Goal: Task Accomplishment & Management: Manage account settings

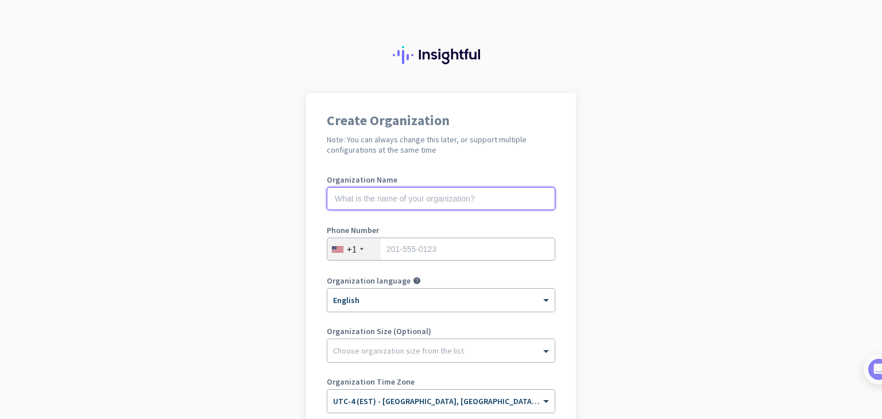
click at [388, 196] on input "text" at bounding box center [441, 198] width 228 height 23
type input "Mercor"
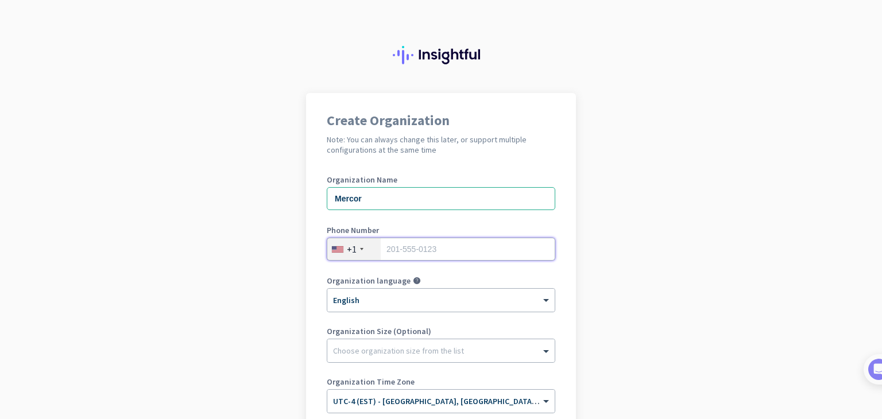
click at [398, 255] on input "tel" at bounding box center [441, 249] width 228 height 23
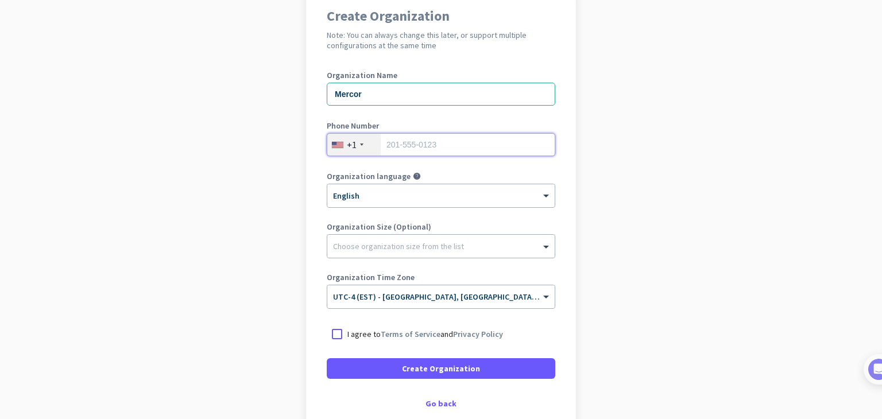
scroll to position [106, 0]
click at [330, 332] on div at bounding box center [337, 333] width 21 height 21
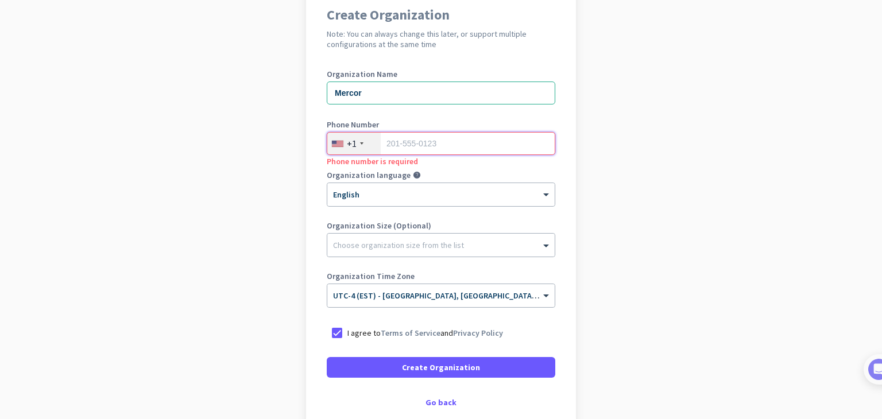
click at [404, 144] on input "tel" at bounding box center [441, 143] width 228 height 23
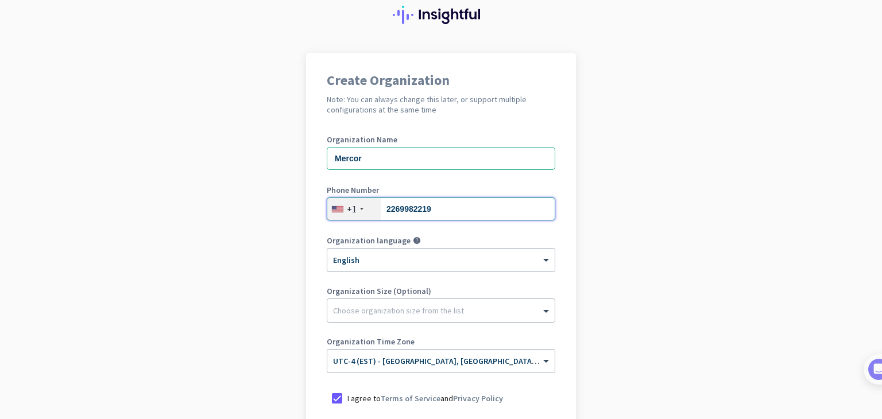
scroll to position [171, 0]
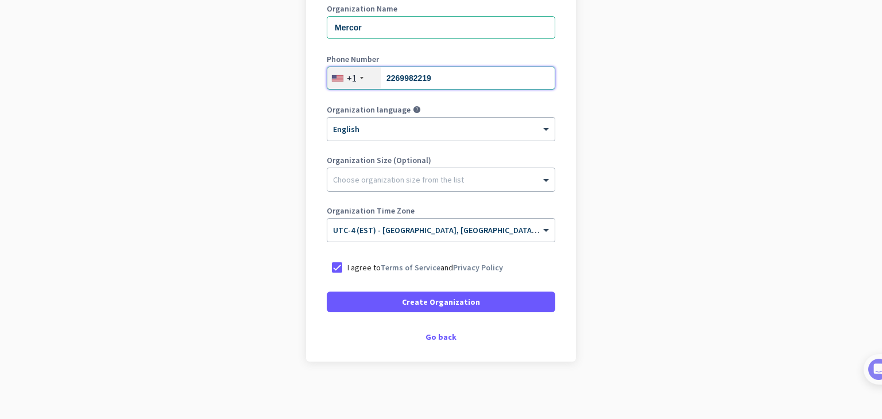
type input "2269982219"
click at [436, 292] on span at bounding box center [441, 302] width 228 height 28
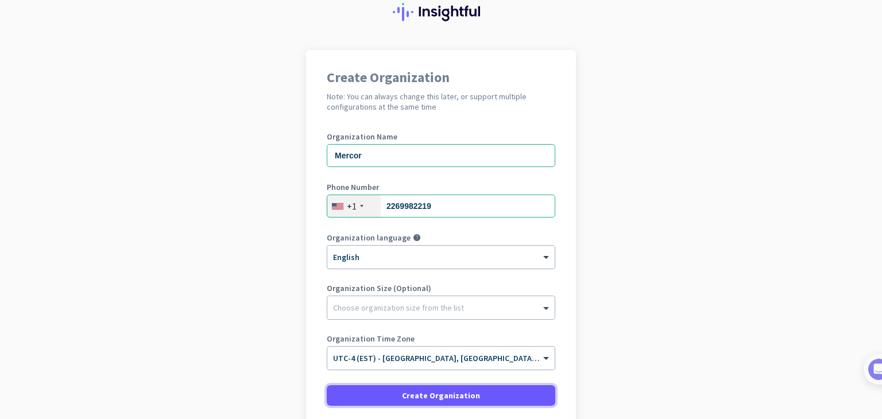
scroll to position [0, 0]
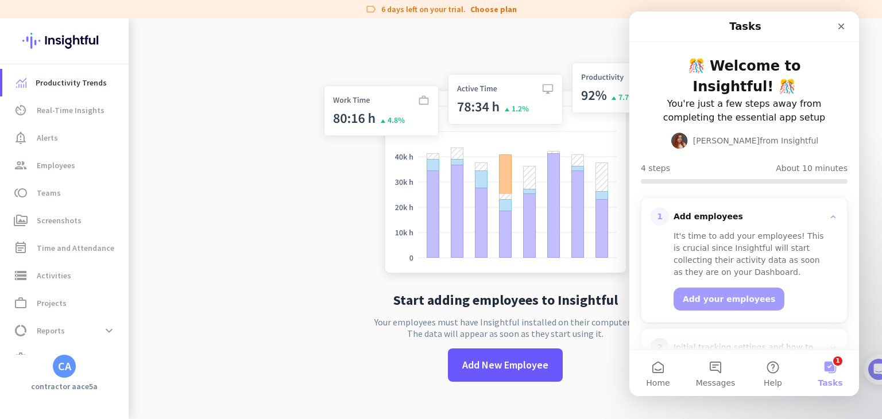
click at [181, 208] on app-no-employees "Start adding employees to Insightful Your employees must have Insightful instal…" at bounding box center [505, 227] width 753 height 419
click at [840, 26] on icon "Close" at bounding box center [841, 27] width 6 height 6
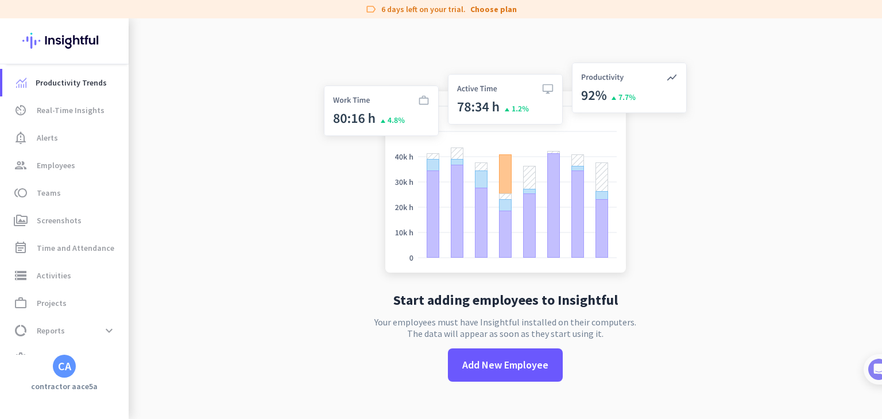
scroll to position [22, 0]
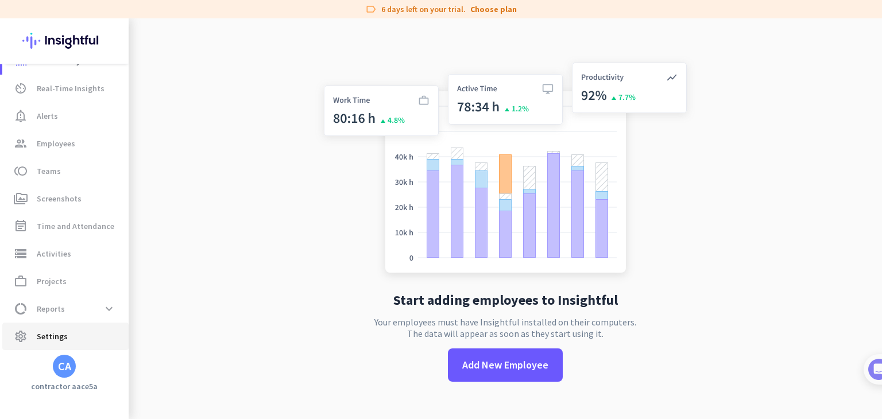
click at [28, 344] on link "settings Settings" at bounding box center [65, 337] width 126 height 28
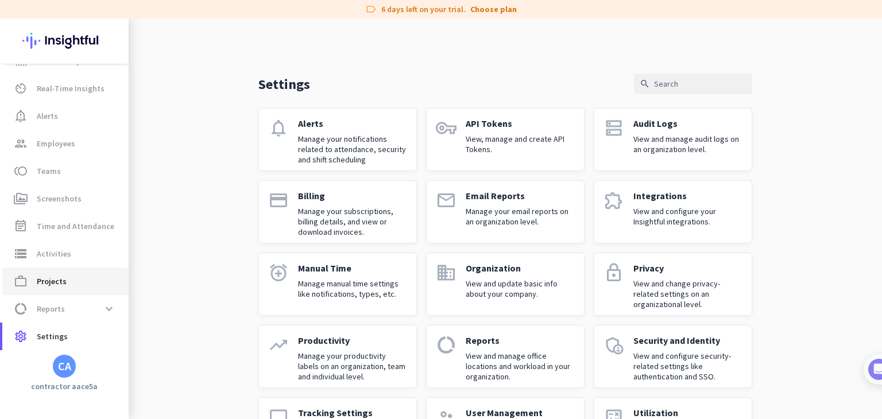
click at [51, 277] on span "Projects" at bounding box center [52, 281] width 30 height 14
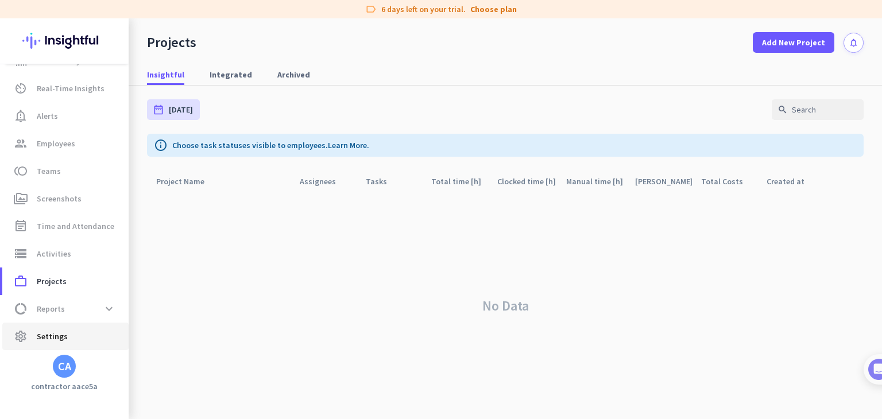
click at [46, 336] on span "Settings" at bounding box center [52, 336] width 31 height 14
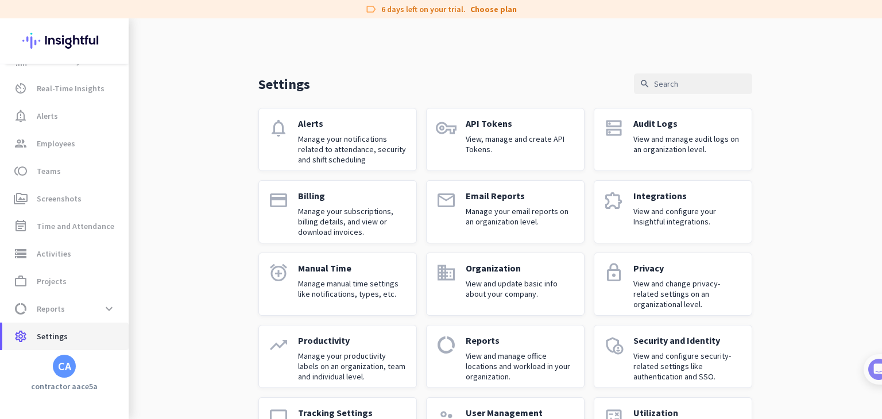
scroll to position [60, 0]
